Goal: Navigation & Orientation: Find specific page/section

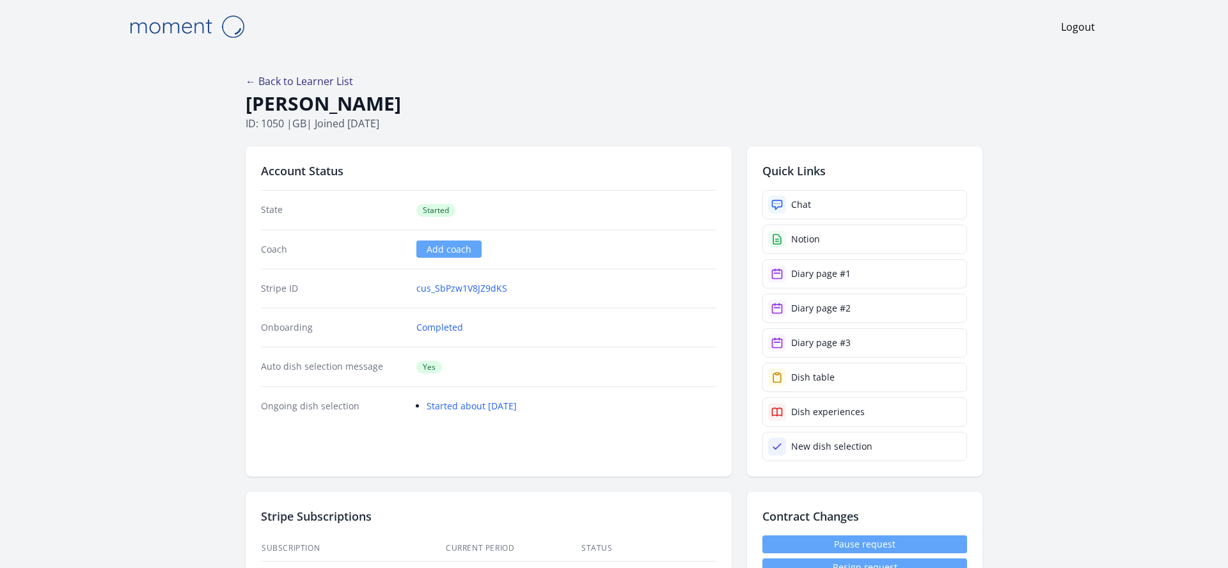
click at [347, 80] on link "← Back to Learner List" at bounding box center [299, 81] width 107 height 14
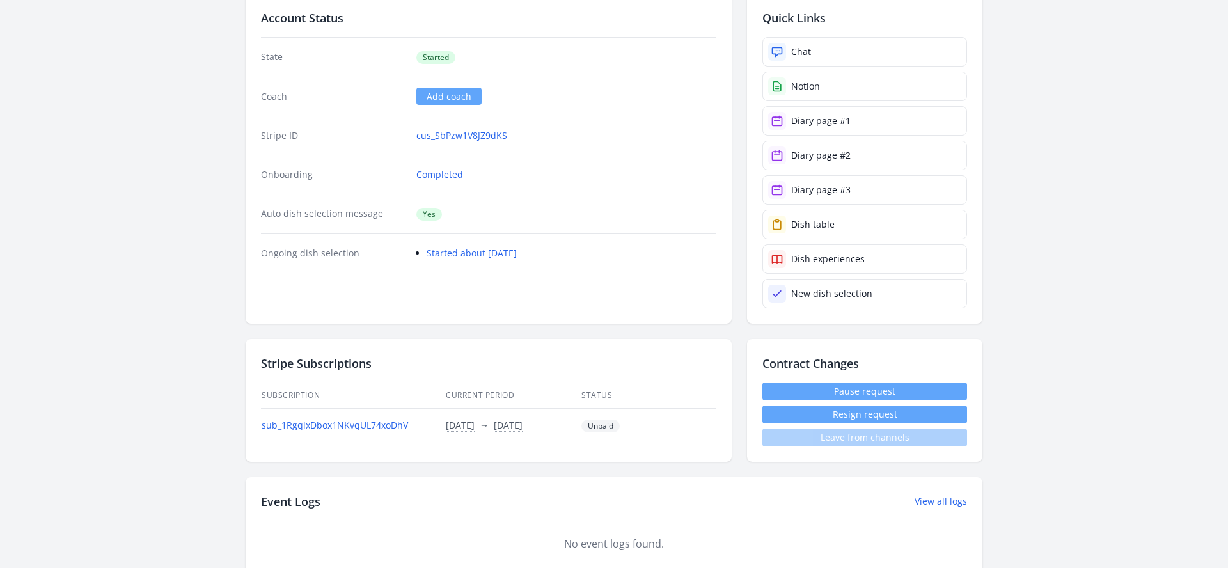
scroll to position [320, 0]
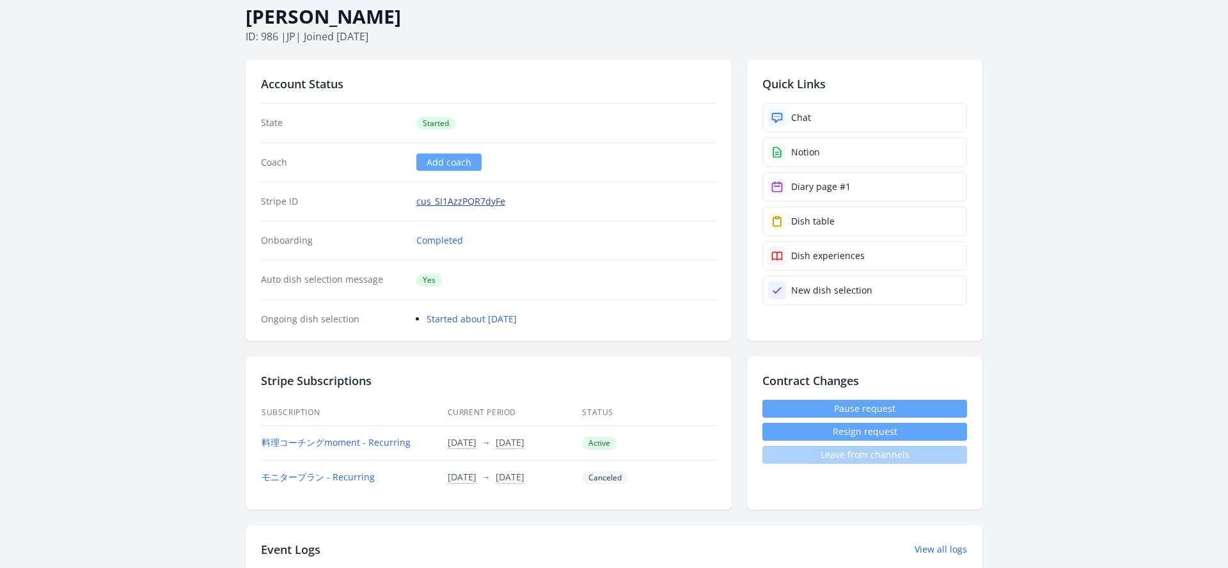
scroll to position [87, 0]
click at [445, 203] on link "cus_SI1AzzPQR7dyFe" at bounding box center [460, 201] width 89 height 13
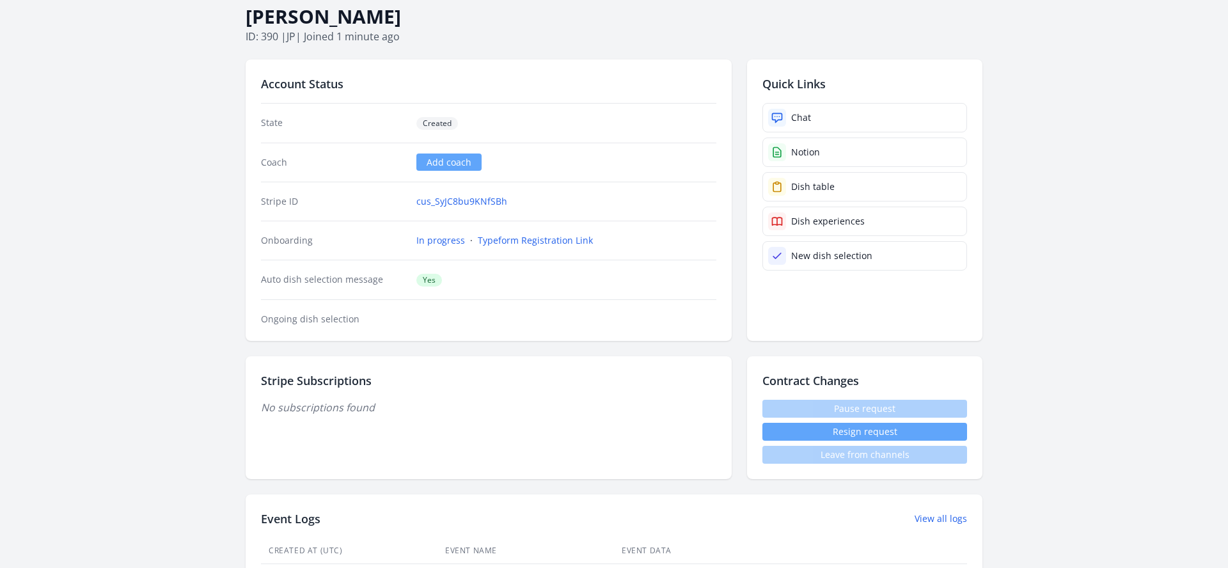
scroll to position [128, 0]
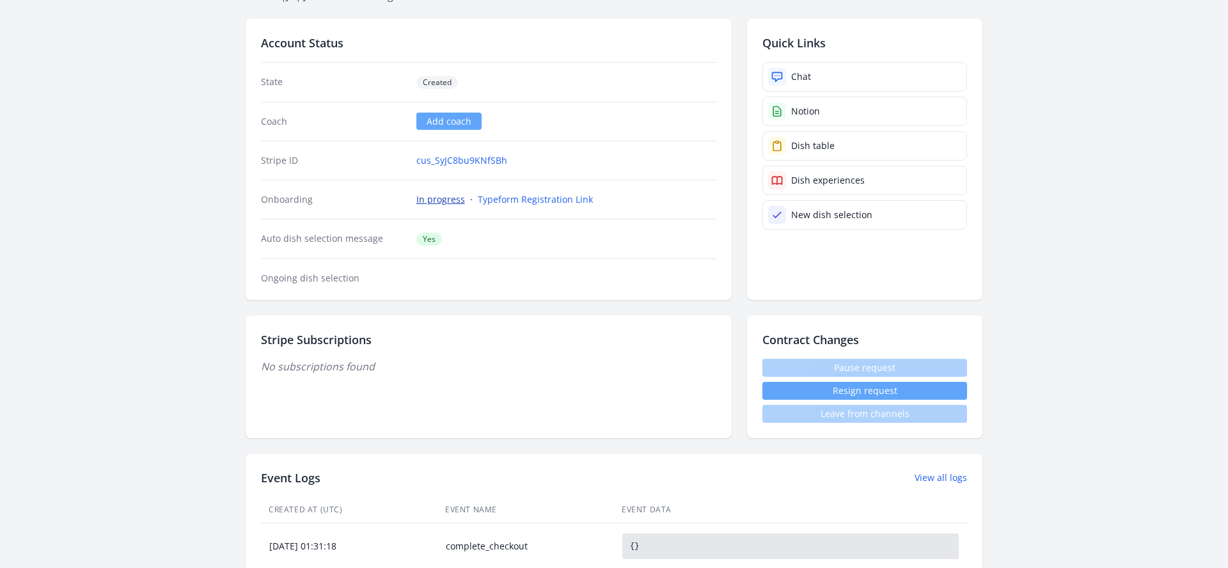
click at [439, 201] on link "In progress" at bounding box center [440, 199] width 49 height 13
click at [468, 162] on link "cus_SyJC8bu9KNfSBh" at bounding box center [461, 160] width 91 height 13
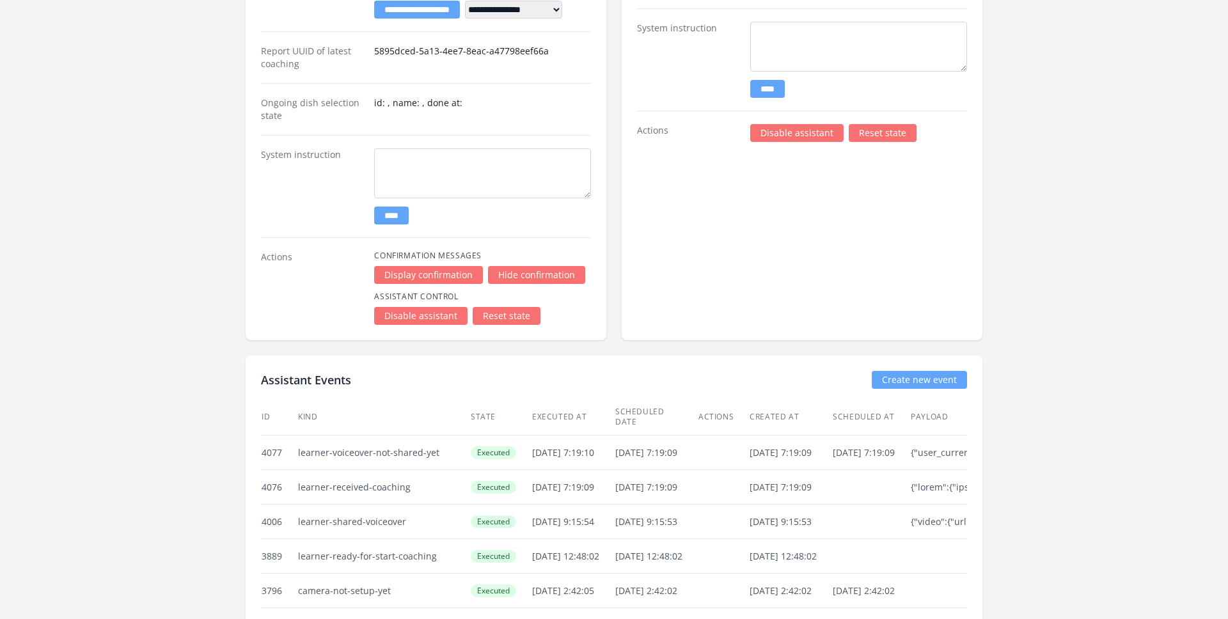
scroll to position [1966, 0]
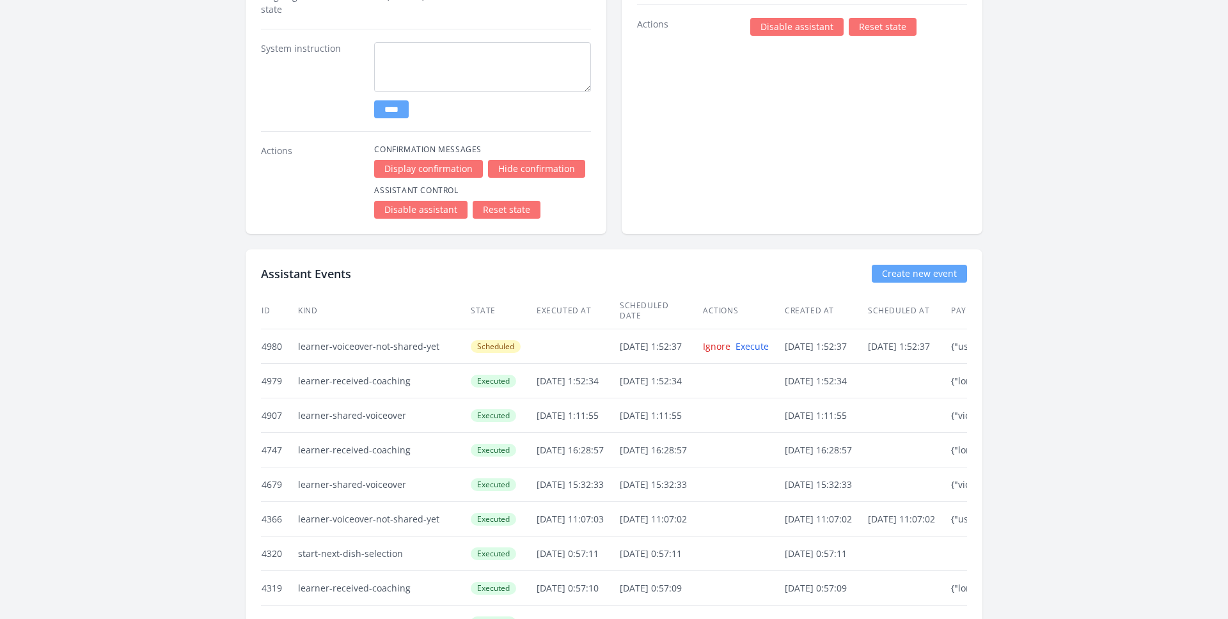
scroll to position [2101, 0]
